Goal: Check status: Check status

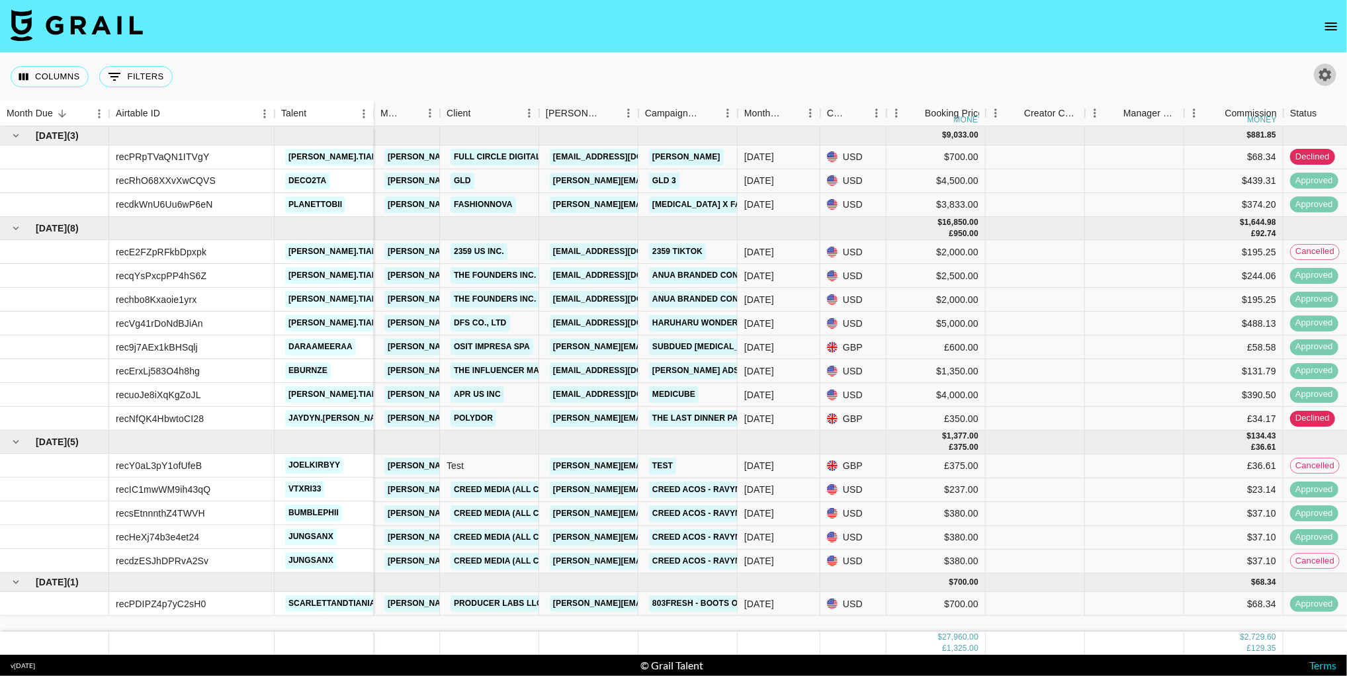
click at [1331, 75] on icon "button" at bounding box center [1325, 75] width 16 height 16
select select "[DATE]"
click at [1338, 23] on icon "open drawer" at bounding box center [1331, 27] width 16 height 16
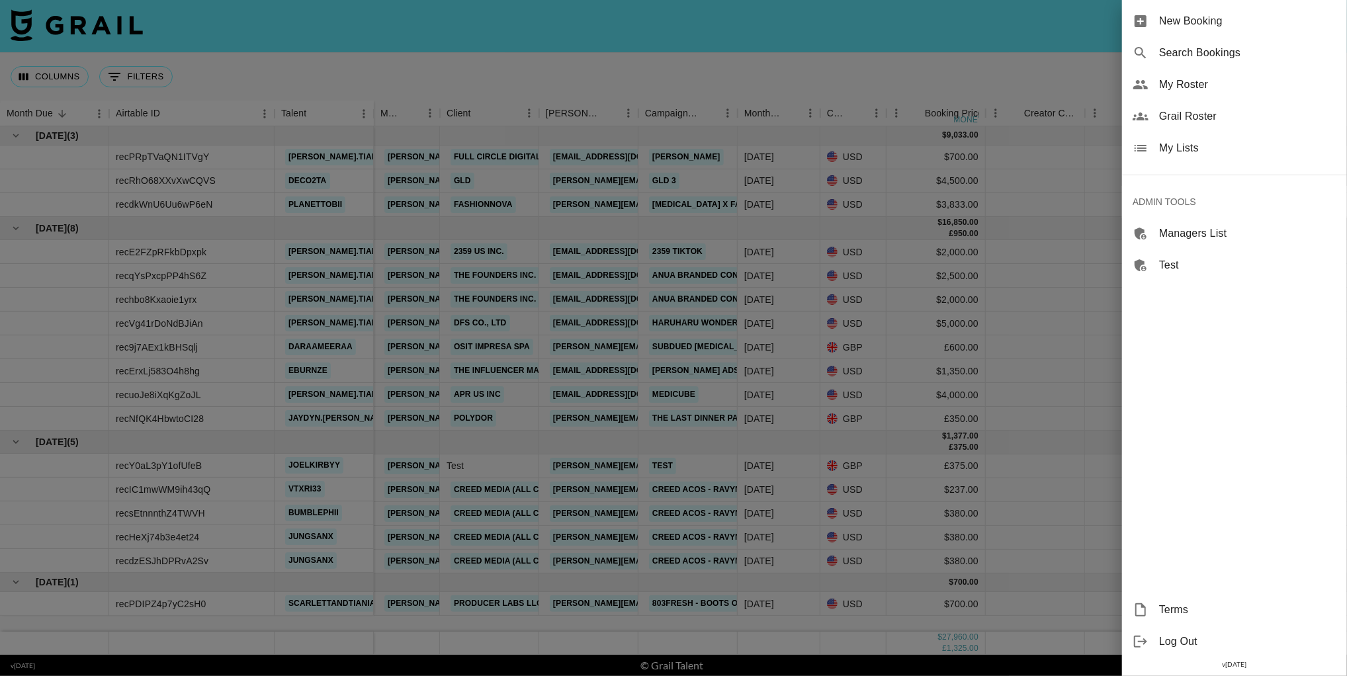
click at [1213, 56] on span "Search Bookings" at bounding box center [1247, 53] width 177 height 16
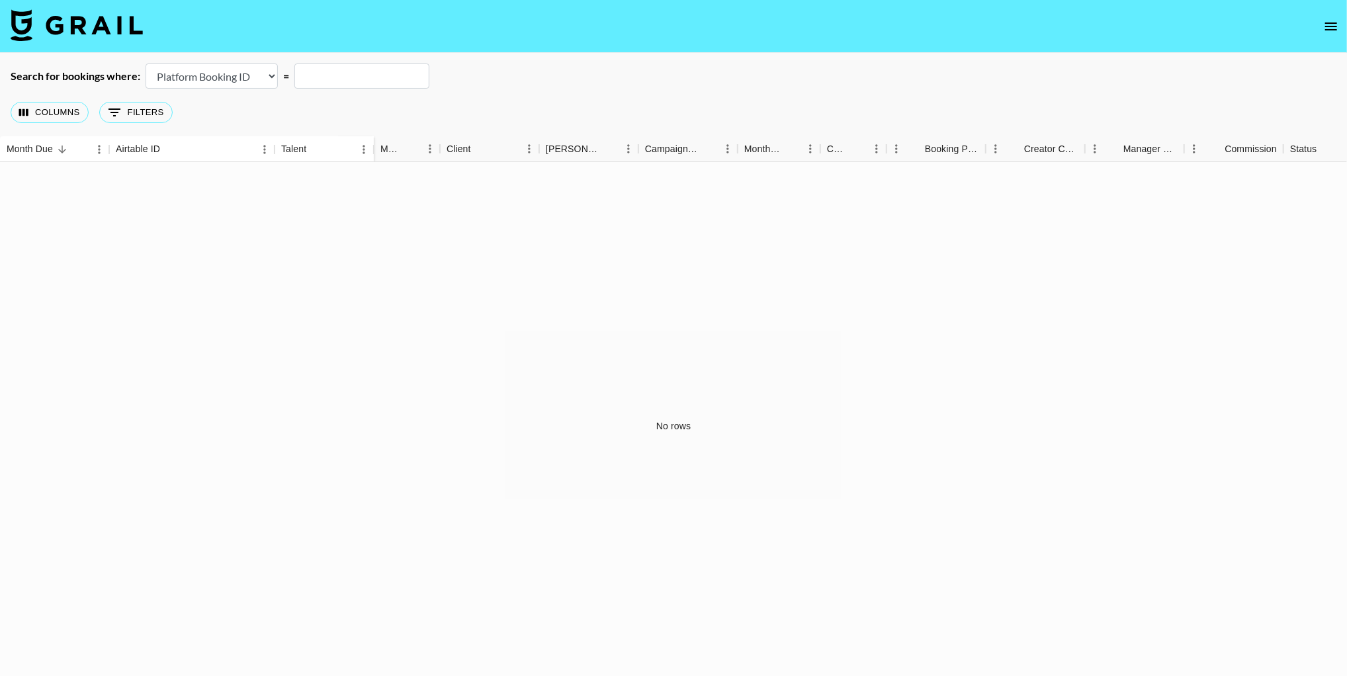
click at [249, 82] on select "Airtable Booking ID Platform Booking ID Platform Campaign ID" at bounding box center [212, 76] width 132 height 25
select select "airtableId"
click at [333, 73] on input "text" at bounding box center [361, 76] width 135 height 25
paste input "reciNTnoJw7jmo3Dd"
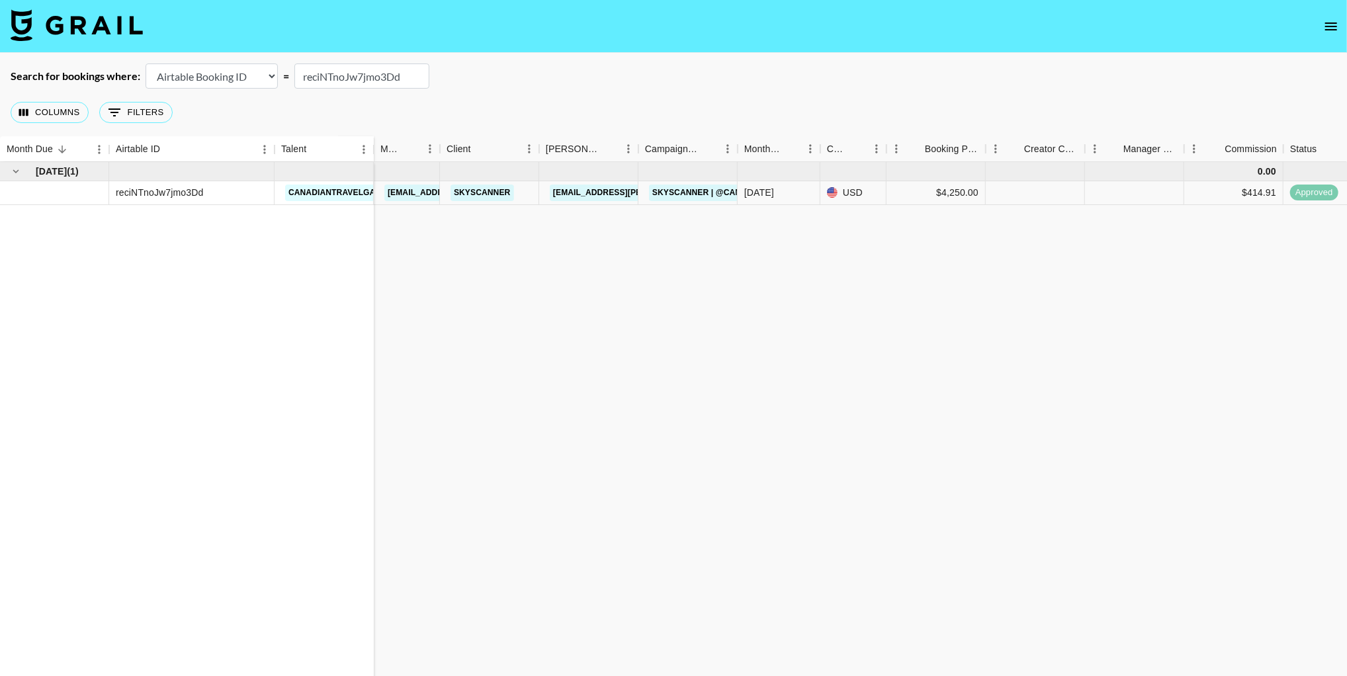
scroll to position [0, 15]
type input "reciNTnoJw7jmo3Dd"
click at [824, 224] on div "[DATE] ( 1 ) reciNTnoJw7jmo3Dd canadiantravelgal 0.00 [EMAIL_ADDRESS][DOMAIN_NA…" at bounding box center [1149, 426] width 2329 height 529
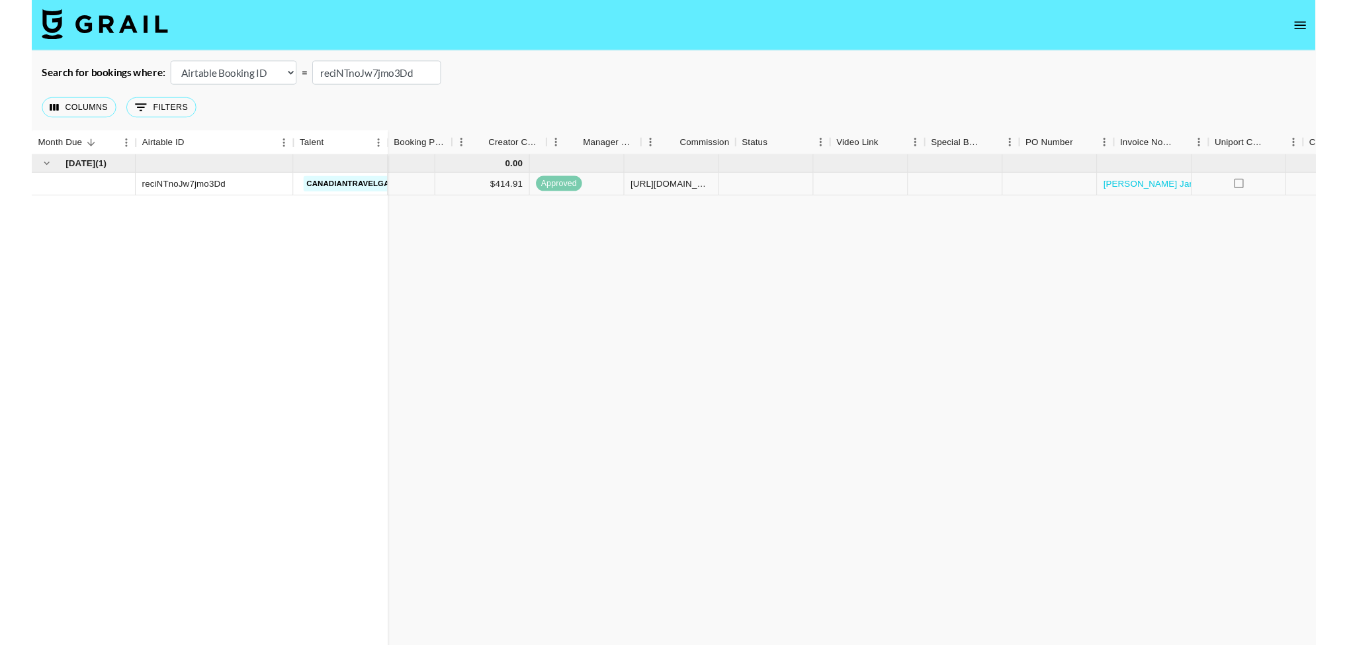
scroll to position [0, 981]
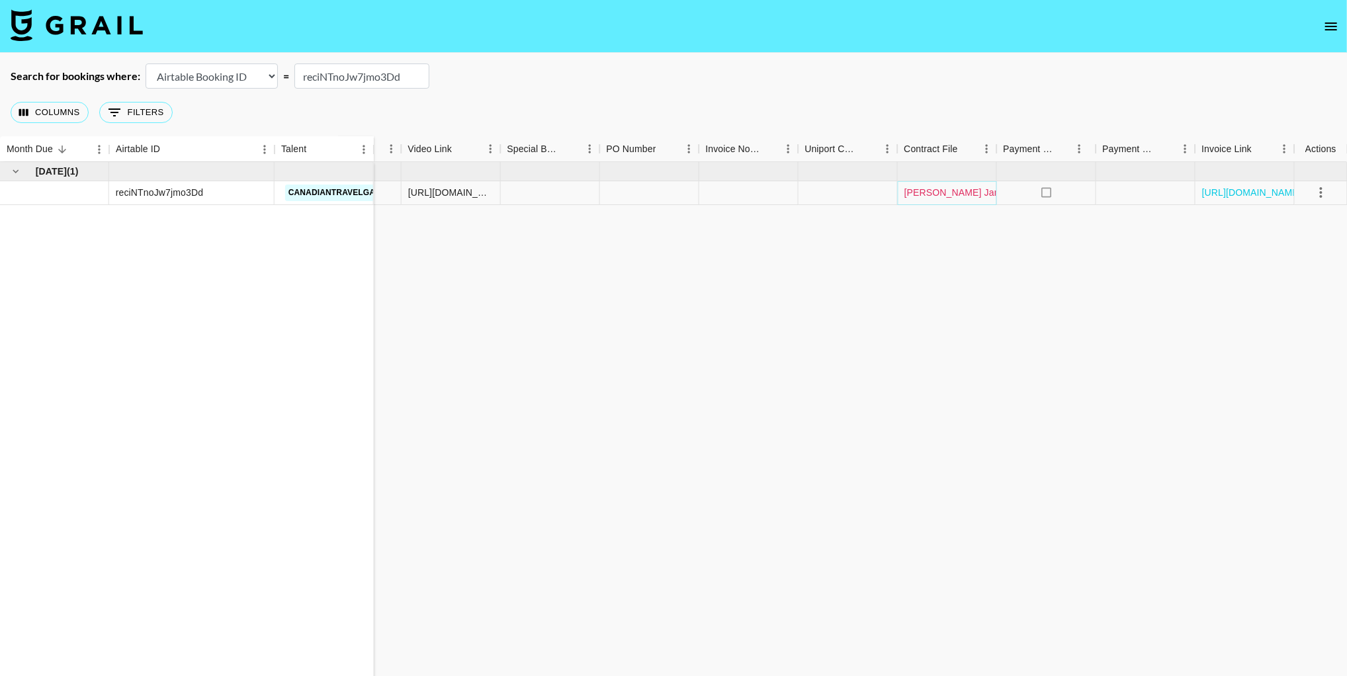
click at [956, 197] on link "[PERSON_NAME] January Peak 2025_Dec-11-2024_completed.pdf" at bounding box center [1048, 192] width 287 height 13
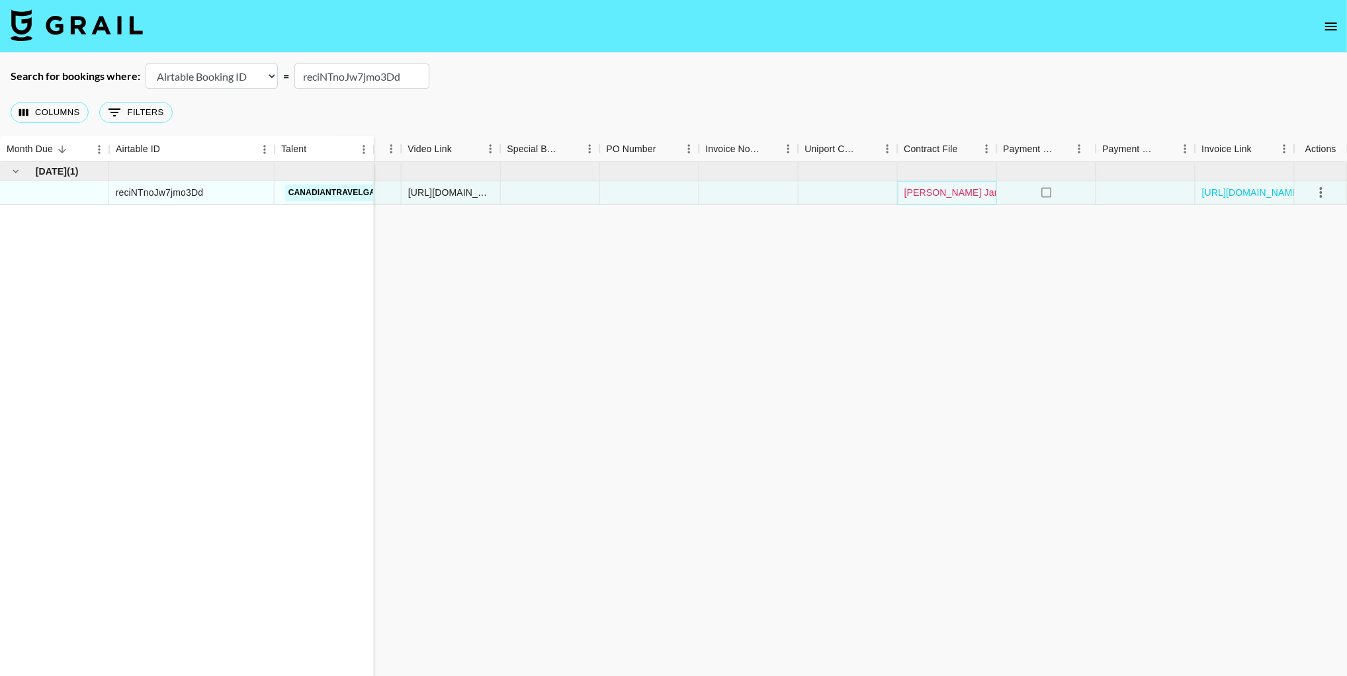
click at [935, 192] on link "[PERSON_NAME] January Peak 2025_Dec-11-2024_completed.pdf" at bounding box center [1048, 192] width 287 height 13
